Goal: Use online tool/utility

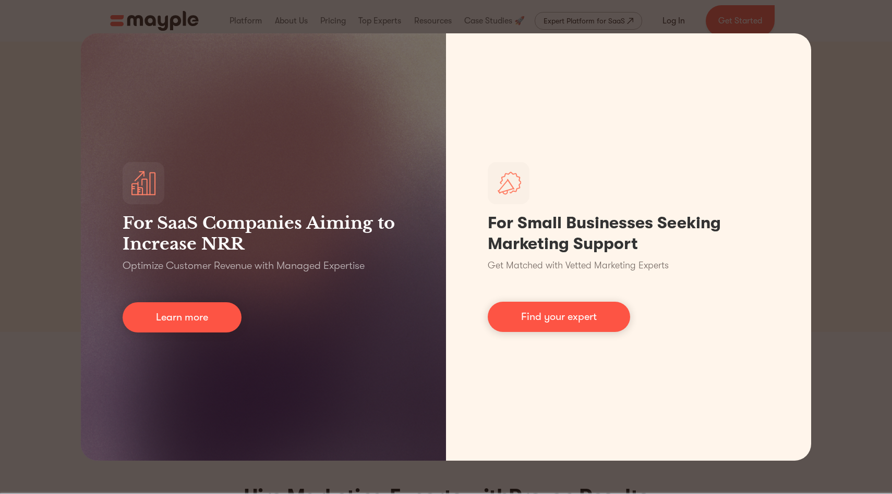
click at [830, 16] on div "For SaaS Companies Aiming to Increase NRR Optimize Customer Revenue with Manage…" at bounding box center [446, 247] width 892 height 494
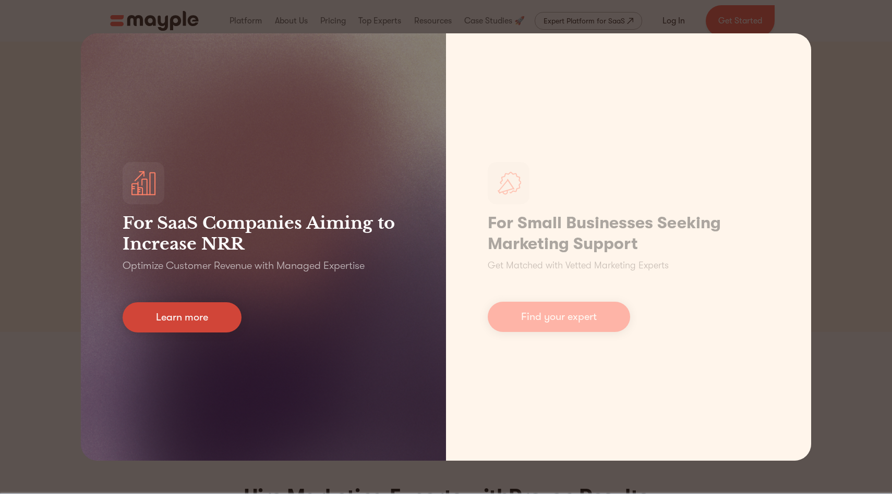
click at [196, 321] on link "Learn more" at bounding box center [182, 318] width 119 height 30
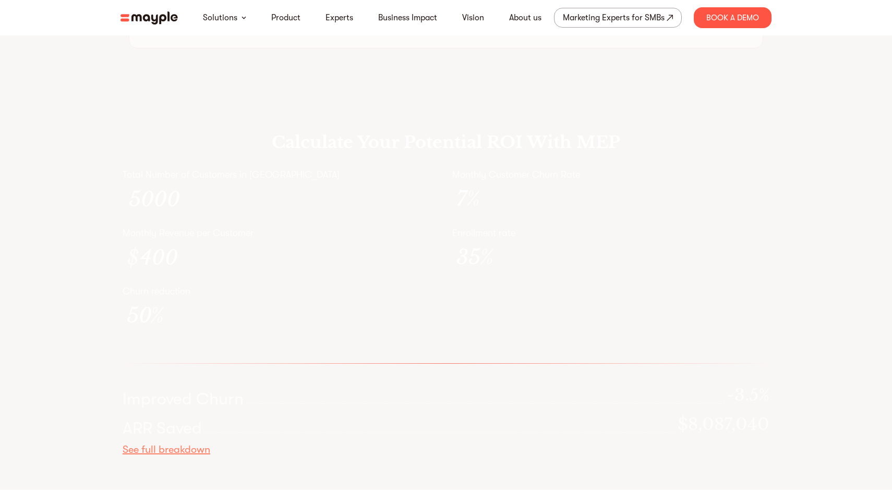
scroll to position [3064, 0]
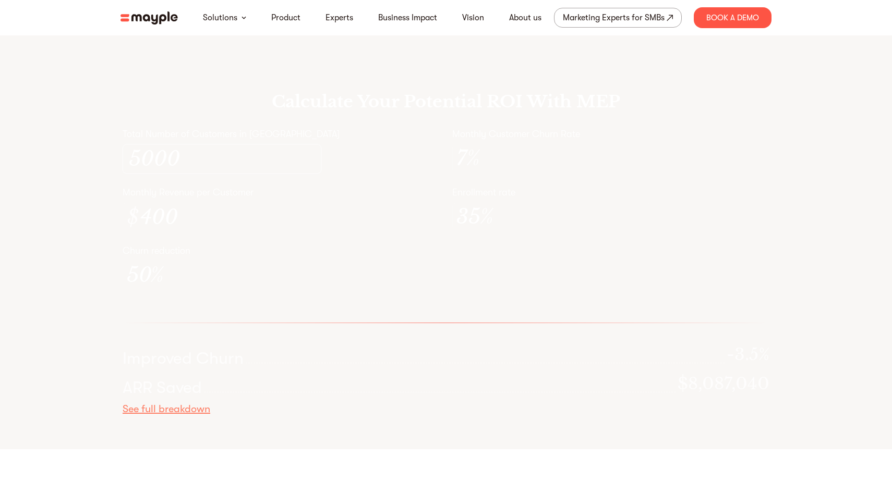
click at [304, 171] on input "5000" at bounding box center [223, 159] width 188 height 24
click at [219, 171] on input "5000" at bounding box center [223, 159] width 188 height 24
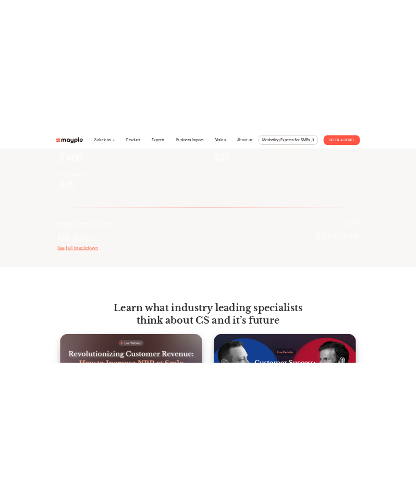
scroll to position [3259, 0]
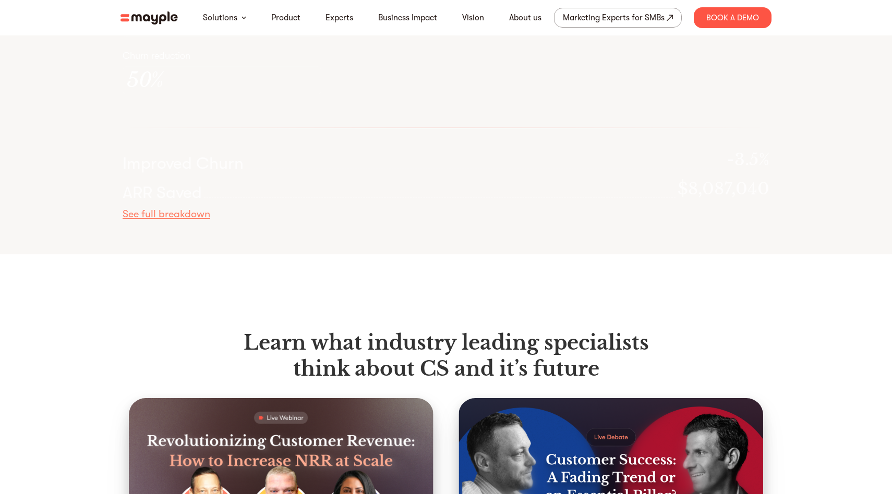
click at [179, 221] on div "See full breakdown" at bounding box center [446, 215] width 647 height 14
click at [178, 221] on div "See full breakdown" at bounding box center [446, 215] width 647 height 14
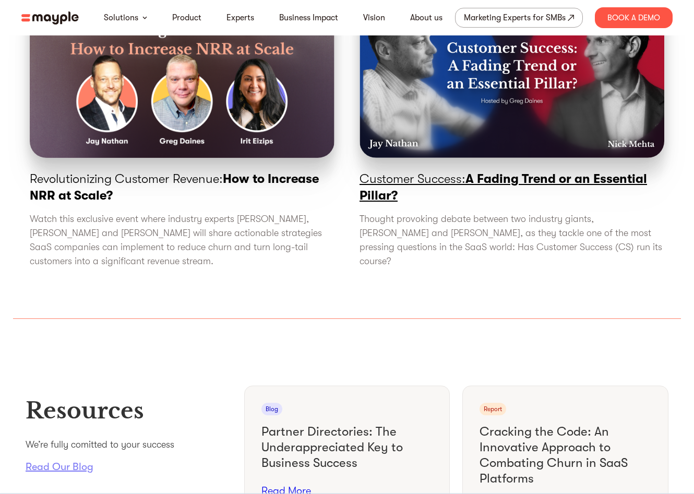
scroll to position [3684, 0]
